Goal: Task Accomplishment & Management: Manage account settings

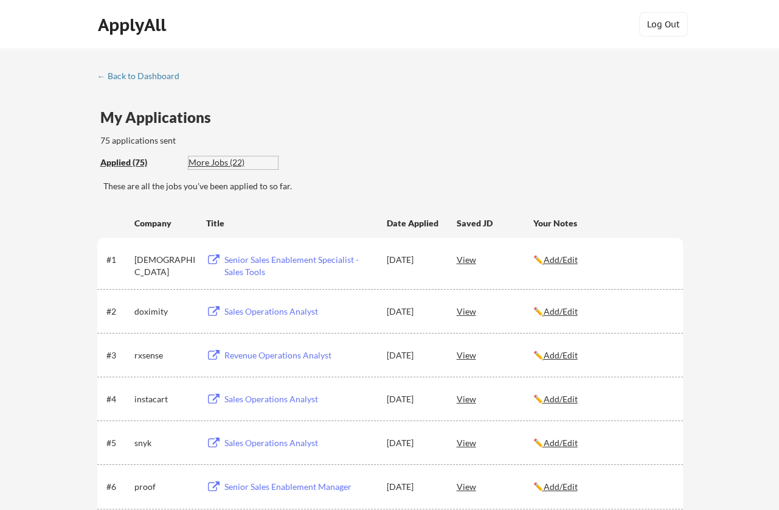
click at [214, 162] on div "More Jobs (22)" at bounding box center [233, 162] width 89 height 12
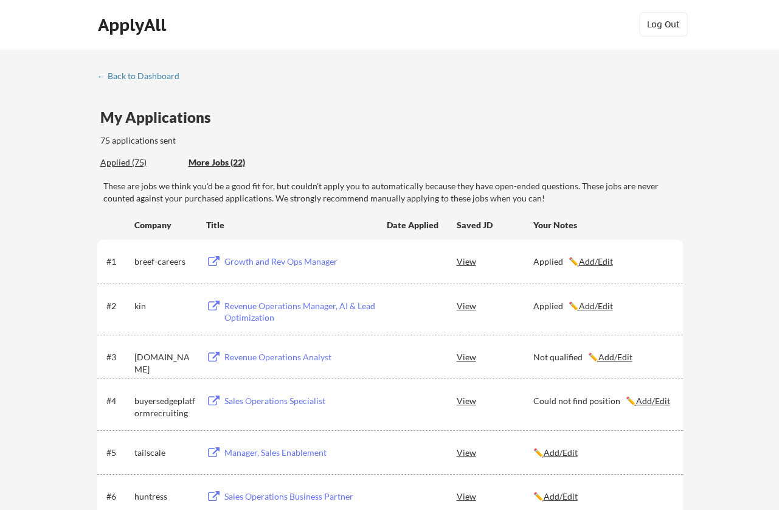
scroll to position [122, 0]
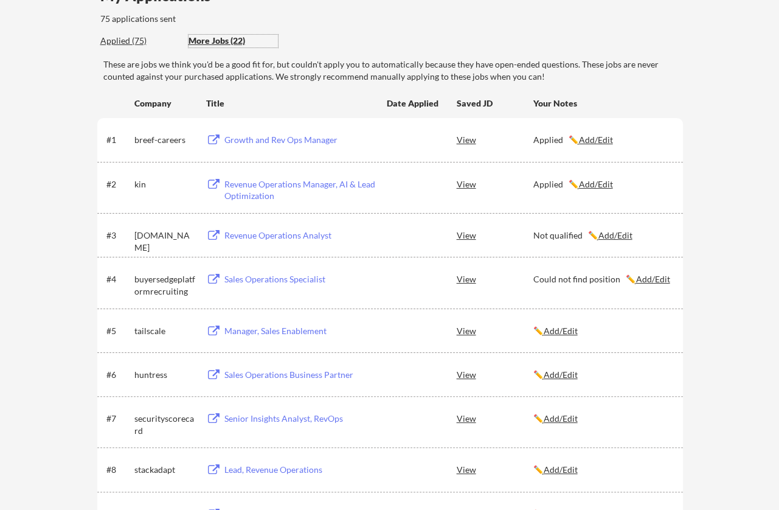
click at [563, 377] on u "Add/Edit" at bounding box center [561, 374] width 34 height 10
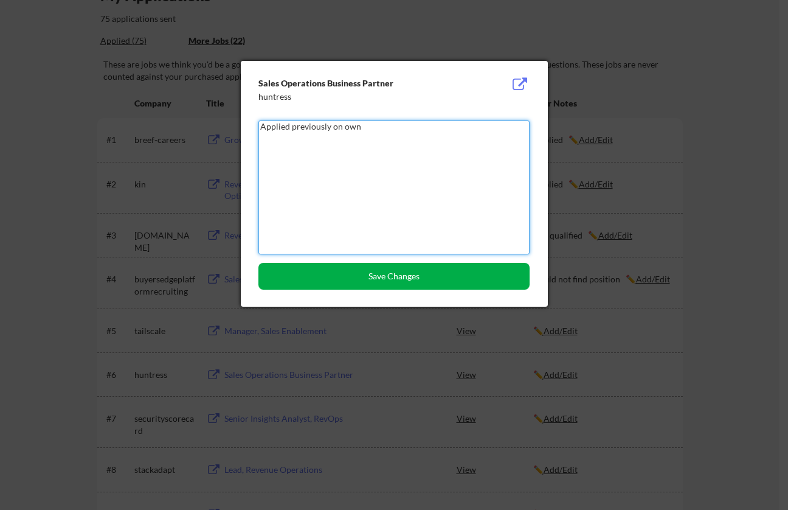
type textarea "Applied previously on own"
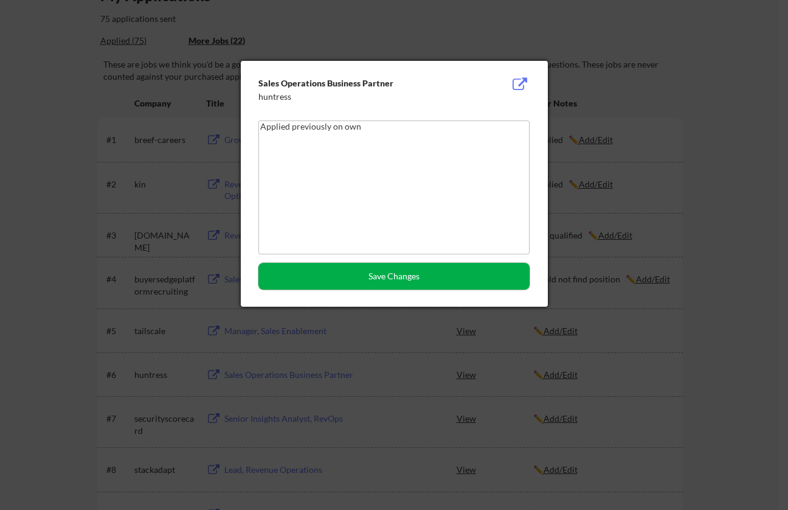
click at [403, 280] on button "Save Changes" at bounding box center [394, 276] width 271 height 27
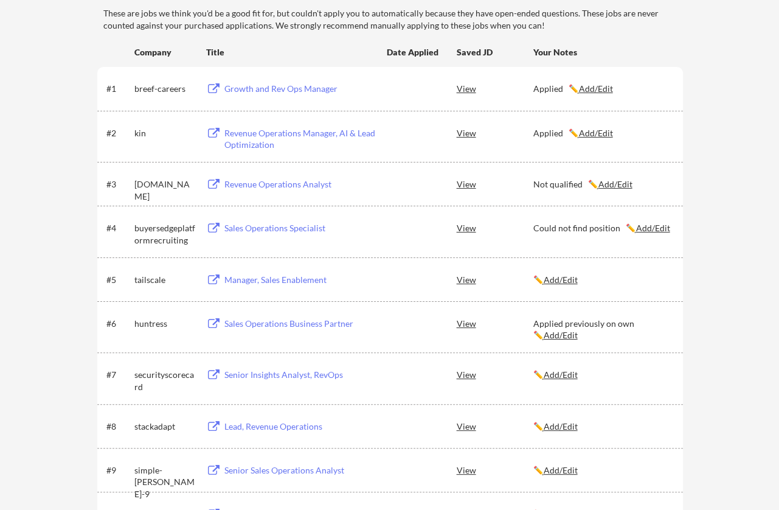
scroll to position [243, 0]
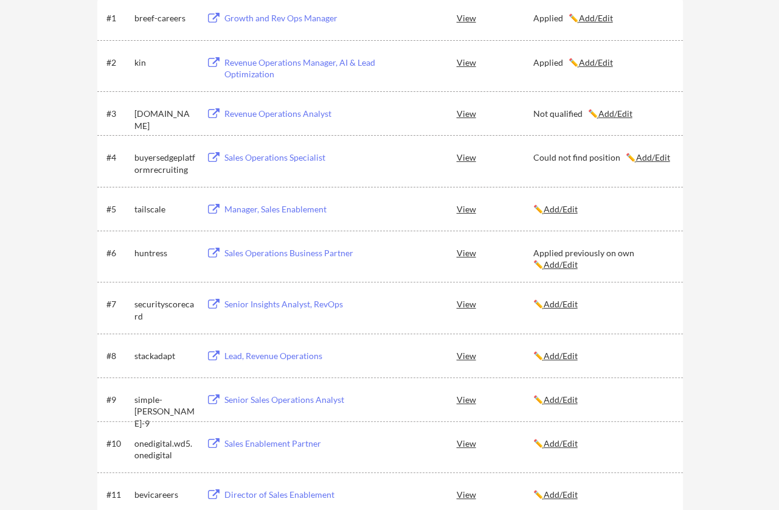
click at [312, 302] on div "Senior Insights Analyst, RevOps" at bounding box center [299, 304] width 151 height 12
